Goal: Transaction & Acquisition: Download file/media

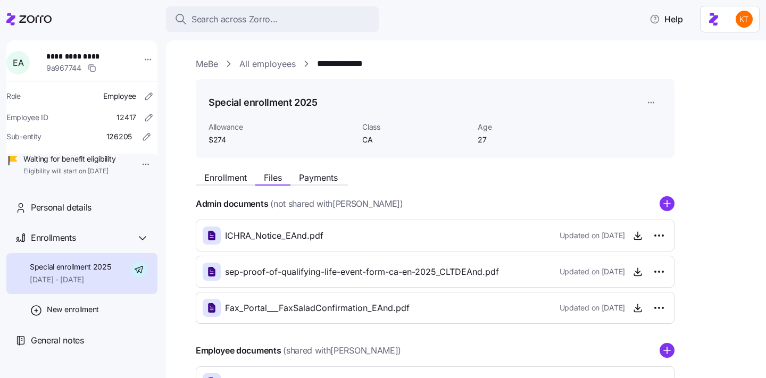
click at [192, 22] on span "Search across Zorro..." at bounding box center [235, 19] width 86 height 13
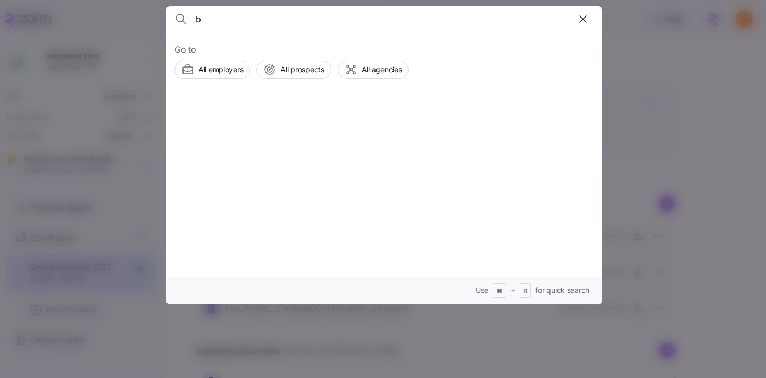
scroll to position [84, 0]
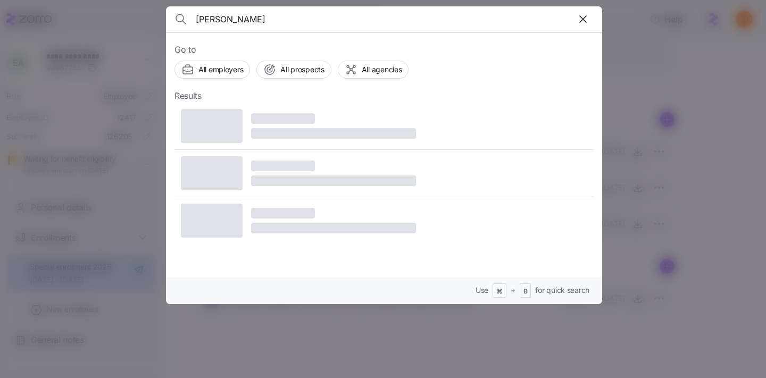
type input "[PERSON_NAME]"
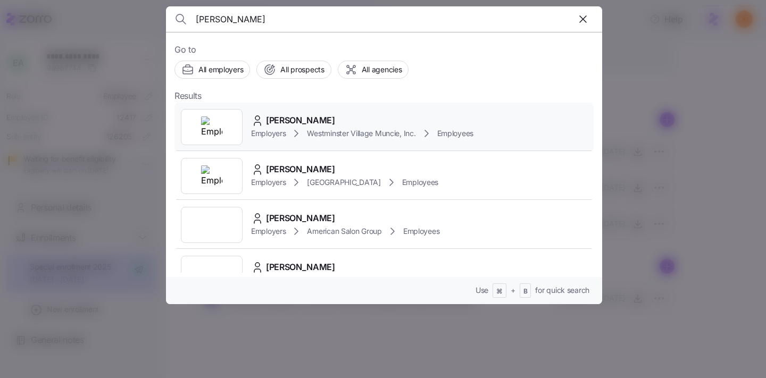
click at [305, 136] on div "Employers Westminster Village Muncie, Inc. Employees" at bounding box center [362, 133] width 222 height 13
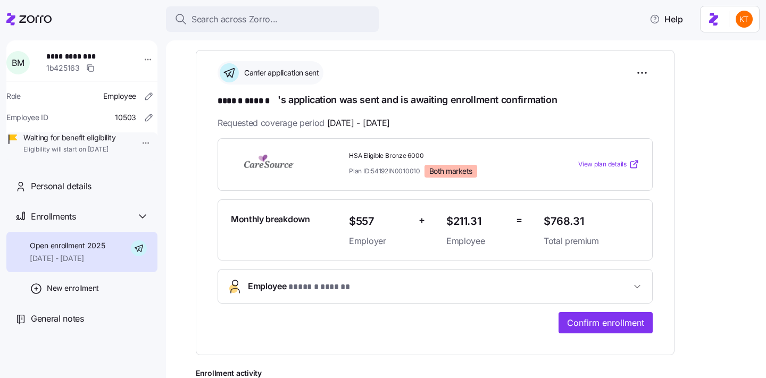
scroll to position [114, 0]
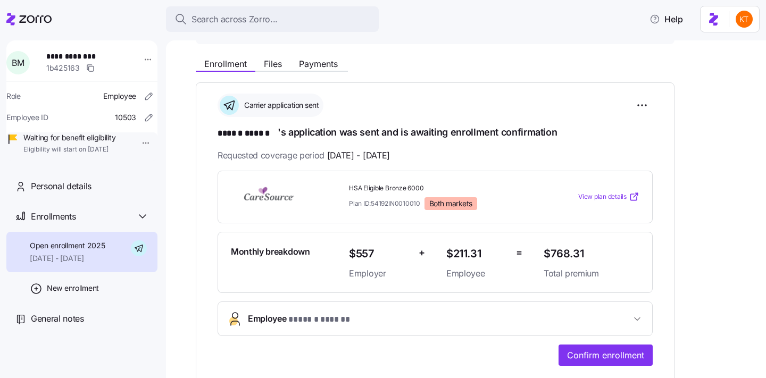
click at [291, 328] on button "Employee * ****** ****** *" at bounding box center [435, 319] width 434 height 34
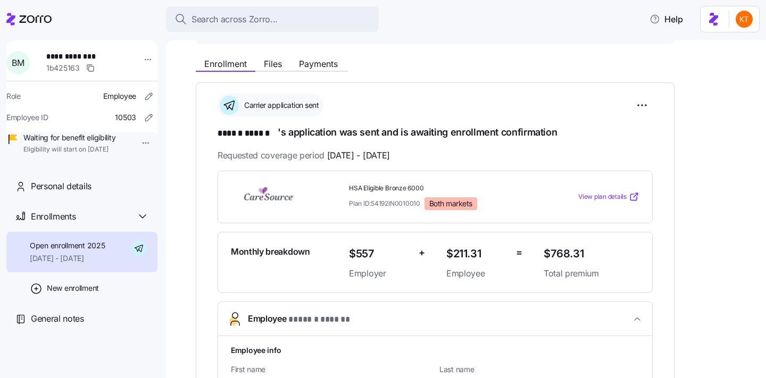
scroll to position [392, 0]
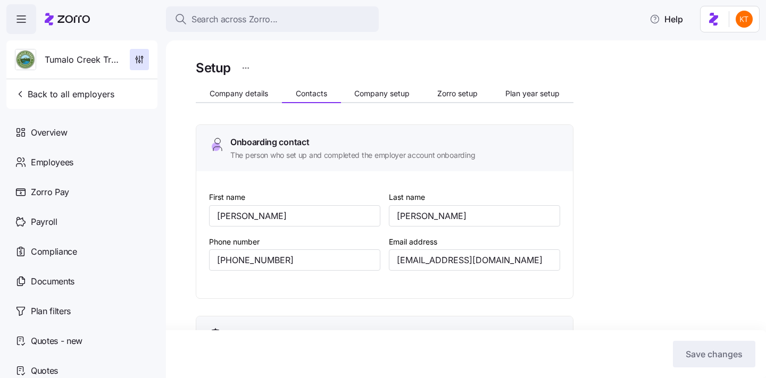
click at [292, 22] on div "Search across Zorro..." at bounding box center [273, 19] width 196 height 13
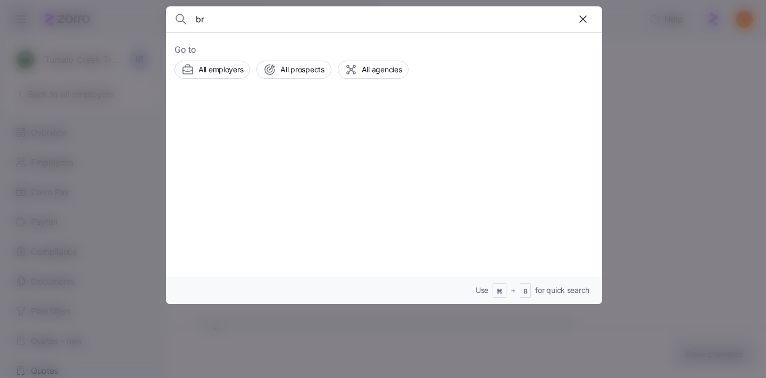
scroll to position [378, 0]
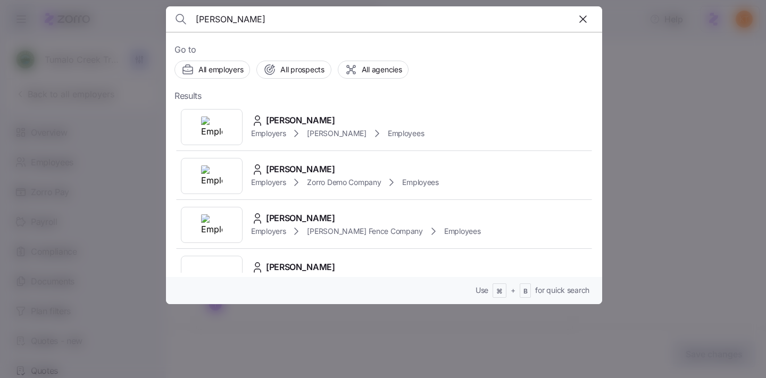
type input "[PERSON_NAME]"
click at [276, 123] on span "Brooke Mcbeth" at bounding box center [300, 120] width 69 height 13
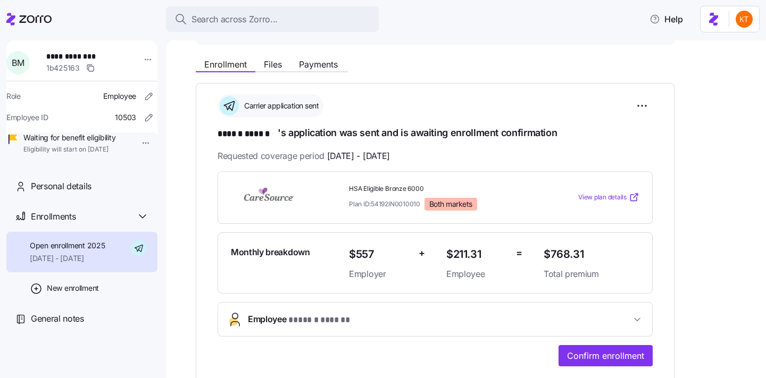
scroll to position [109, 0]
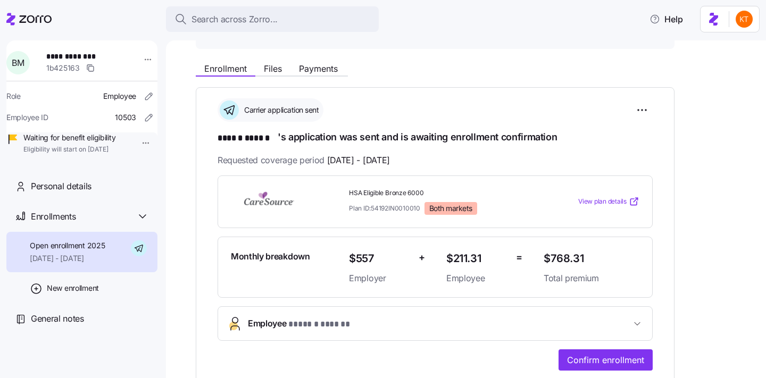
click at [286, 80] on div "**********" at bounding box center [474, 291] width 556 height 468
click at [278, 72] on span "Files" at bounding box center [273, 68] width 18 height 9
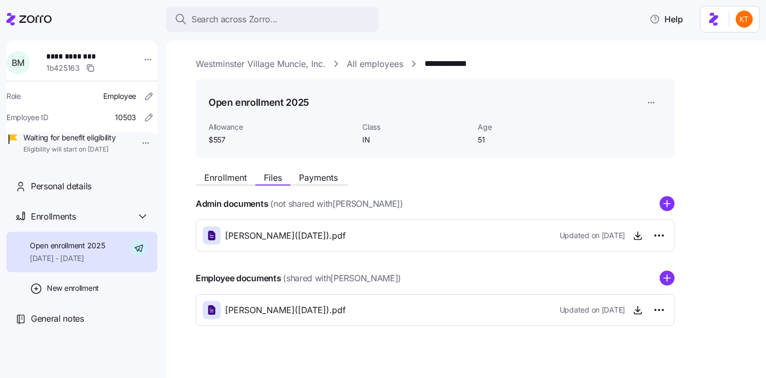
scroll to position [12, 0]
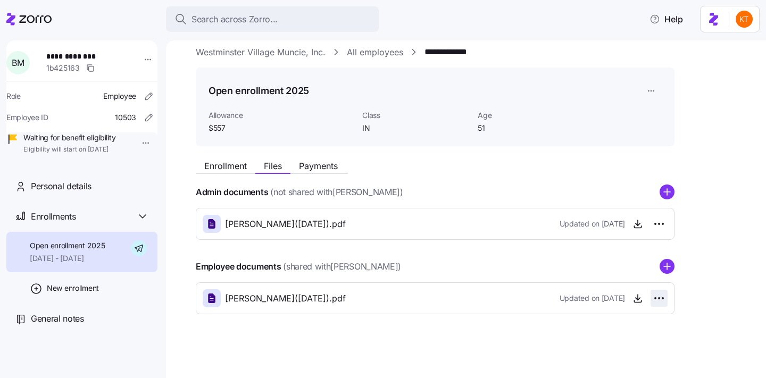
click at [662, 300] on html "**********" at bounding box center [383, 186] width 766 height 372
click at [622, 334] on div "Delete" at bounding box center [612, 339] width 102 height 17
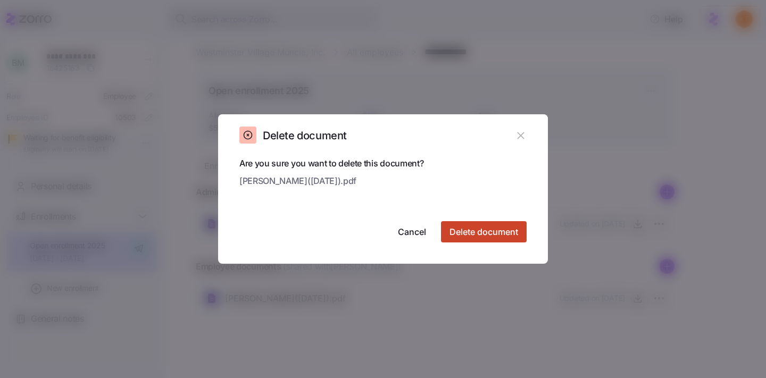
click at [497, 231] on span "Delete document" at bounding box center [484, 232] width 69 height 13
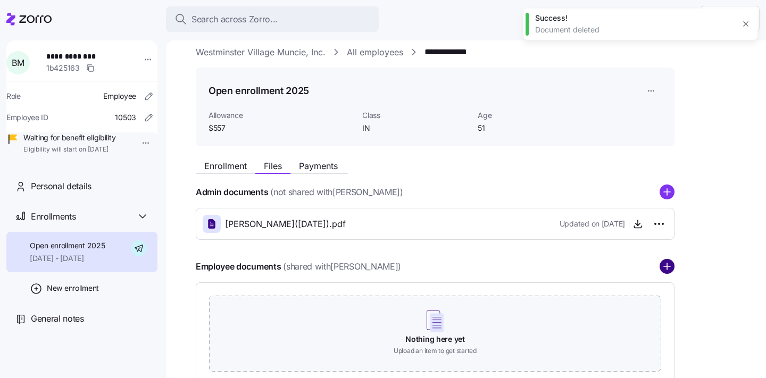
click at [669, 270] on circle "add icon" at bounding box center [667, 267] width 14 height 14
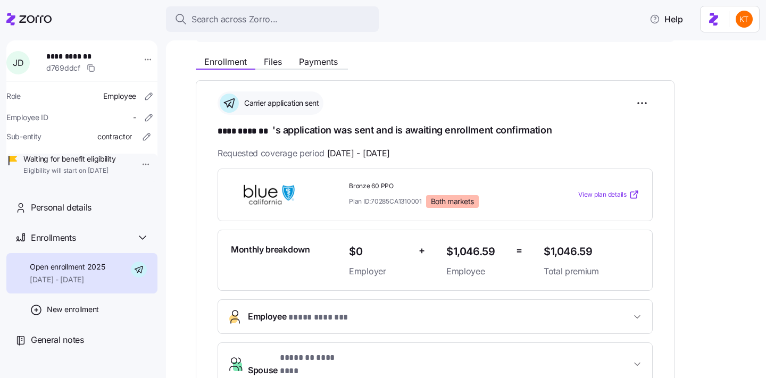
scroll to position [54, 0]
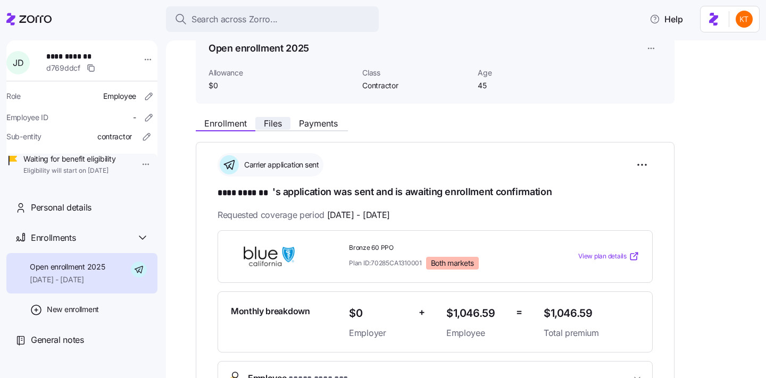
click at [272, 127] on span "Files" at bounding box center [273, 123] width 18 height 9
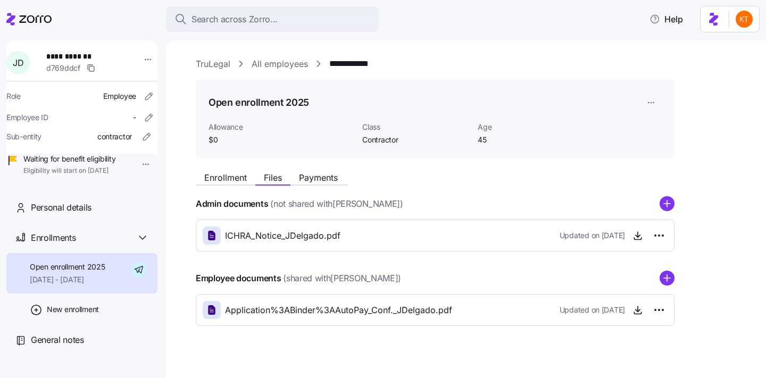
scroll to position [12, 0]
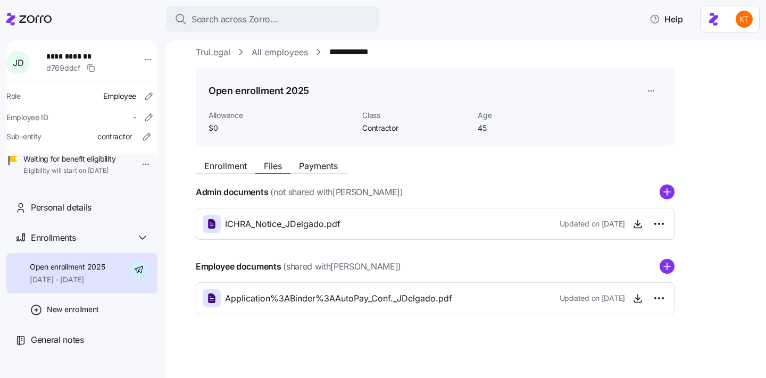
click at [629, 297] on div "Updated on [DATE]" at bounding box center [614, 298] width 108 height 17
click at [635, 300] on icon "button" at bounding box center [638, 298] width 11 height 11
click at [315, 291] on div "Application%3ABinder%3AAutoPay_Conf._JDelgado.pdf" at bounding box center [328, 299] width 250 height 18
click at [319, 298] on span "Application%3ABinder%3AAutoPay_Conf._JDelgado.pdf" at bounding box center [338, 298] width 227 height 13
click at [632, 304] on span "button" at bounding box center [638, 299] width 16 height 16
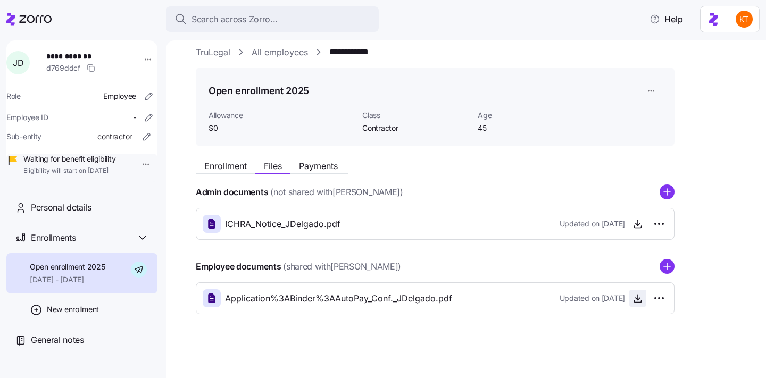
click at [641, 300] on icon "button" at bounding box center [638, 298] width 11 height 11
click at [83, 214] on span "Personal details" at bounding box center [61, 207] width 61 height 13
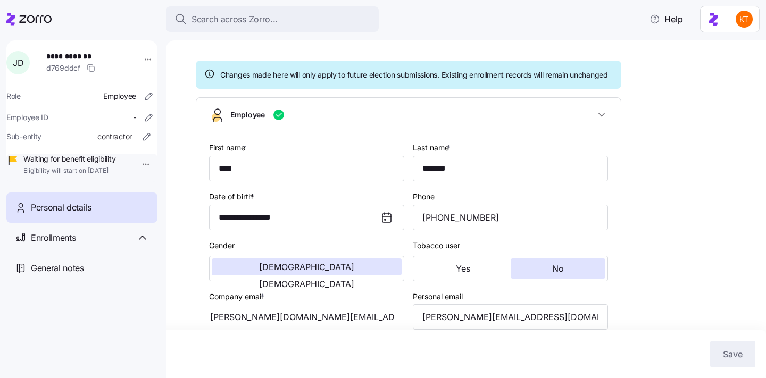
scroll to position [188, 0]
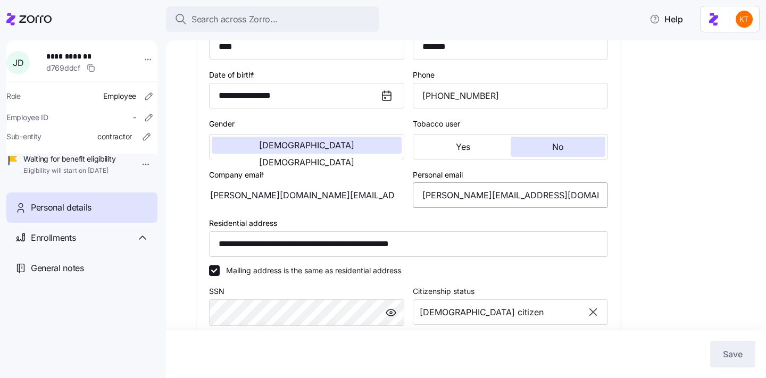
type input "Contractor"
click at [454, 206] on input "[PERSON_NAME][EMAIL_ADDRESS][DOMAIN_NAME]" at bounding box center [510, 196] width 195 height 26
